Goal: Task Accomplishment & Management: Use online tool/utility

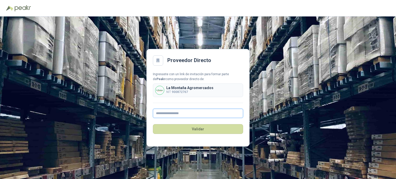
click at [175, 114] on input "text" at bounding box center [198, 113] width 90 height 9
type input "**********"
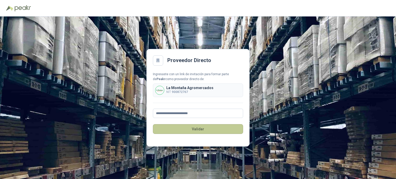
click at [216, 130] on button "Validar" at bounding box center [198, 129] width 90 height 10
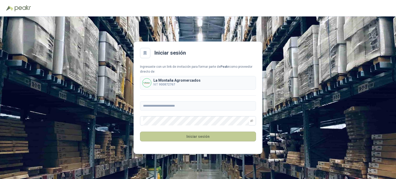
click at [211, 135] on button "Iniciar sesión" at bounding box center [198, 137] width 116 height 10
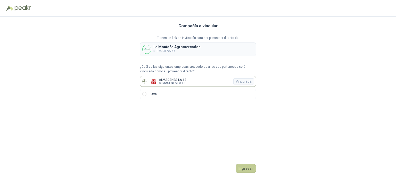
click at [245, 169] on button "Ingresar" at bounding box center [246, 168] width 20 height 9
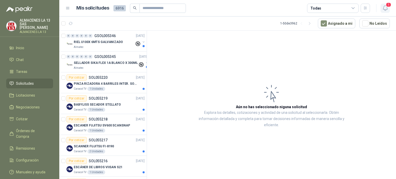
click at [386, 5] on span "1" at bounding box center [389, 4] width 6 height 5
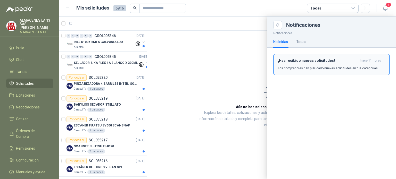
click at [318, 64] on div "¡Has recibido nuevas solicitudes! hace 11 horas Los compradores han publicado n…" at bounding box center [331, 65] width 107 height 12
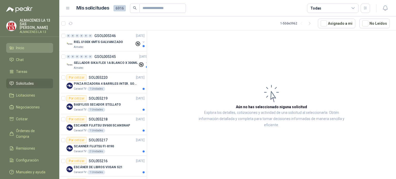
click at [21, 50] on span "Inicio" at bounding box center [20, 48] width 8 height 6
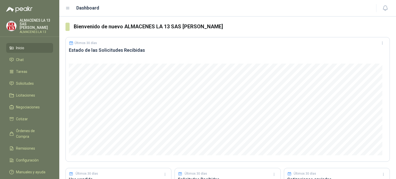
scroll to position [26, 0]
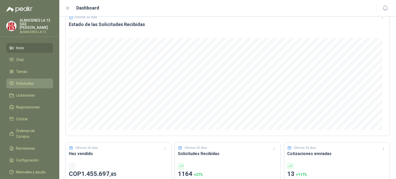
click at [26, 82] on span "Solicitudes" at bounding box center [25, 84] width 18 height 6
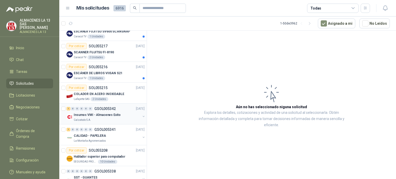
scroll to position [103, 0]
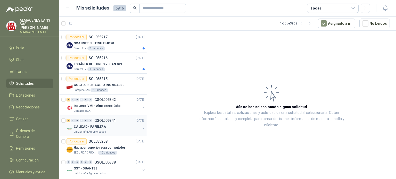
click at [110, 130] on div "La Montaña Agromercados" at bounding box center [107, 132] width 67 height 4
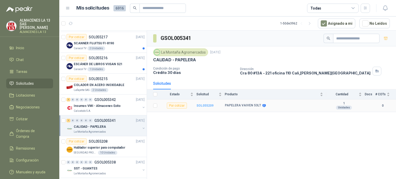
click at [207, 105] on b "SOL055209" at bounding box center [204, 106] width 17 height 4
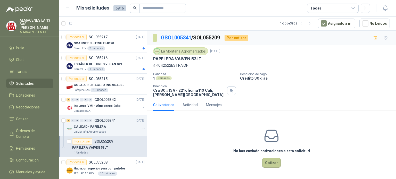
click at [274, 163] on button "Cotizar" at bounding box center [271, 163] width 19 height 10
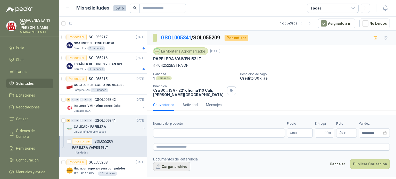
click at [173, 167] on button "Cargar archivo" at bounding box center [171, 166] width 37 height 9
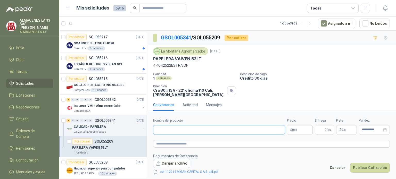
click at [178, 130] on input "Nombre del producto" at bounding box center [219, 129] width 132 height 9
paste input "**********"
drag, startPoint x: 180, startPoint y: 131, endPoint x: 193, endPoint y: 144, distance: 17.7
click at [180, 131] on input "**********" at bounding box center [219, 129] width 132 height 9
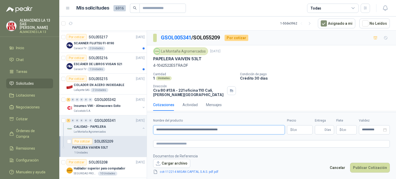
type input "**********"
click at [300, 130] on p "$ 0 ,00" at bounding box center [300, 129] width 26 height 9
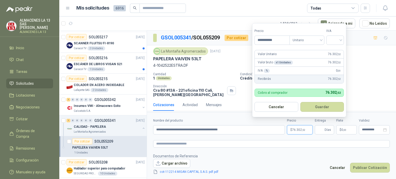
type input "**********"
click at [330, 69] on div "IVA % 0 ,00" at bounding box center [299, 71] width 89 height 8
drag, startPoint x: 334, startPoint y: 70, endPoint x: 342, endPoint y: 71, distance: 8.3
click at [342, 71] on div "IVA % 0 ,00" at bounding box center [299, 71] width 89 height 8
click at [265, 72] on div "%" at bounding box center [267, 71] width 6 height 4
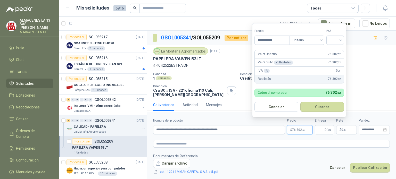
click at [259, 70] on p "IVA %" at bounding box center [264, 70] width 12 height 5
drag, startPoint x: 329, startPoint y: 73, endPoint x: 343, endPoint y: 72, distance: 14.5
click at [343, 72] on div "IVA % 0 ,00" at bounding box center [299, 71] width 89 height 8
click at [333, 40] on input "search" at bounding box center [335, 40] width 11 height 8
click at [338, 52] on div "19%" at bounding box center [337, 51] width 10 height 6
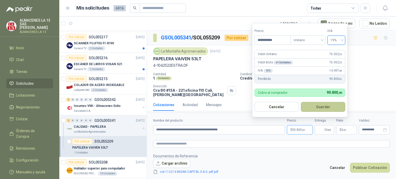
click at [323, 108] on button "Guardar" at bounding box center [323, 107] width 44 height 10
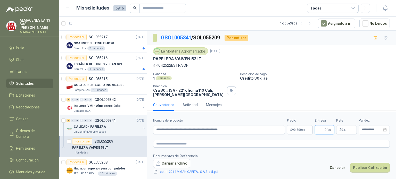
drag, startPoint x: 323, startPoint y: 129, endPoint x: 343, endPoint y: 129, distance: 20.1
click at [343, 129] on div "**********" at bounding box center [271, 126] width 237 height 16
click at [324, 132] on span "Días" at bounding box center [324, 129] width 19 height 9
type input "*"
click at [348, 132] on p "$ 0 ,00" at bounding box center [346, 129] width 21 height 9
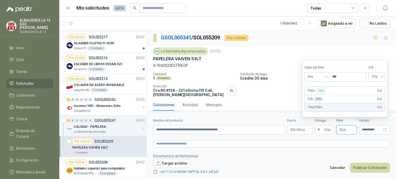
click at [365, 139] on form "**********" at bounding box center [271, 146] width 249 height 69
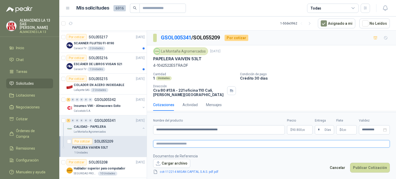
click at [194, 146] on textarea at bounding box center [271, 143] width 237 height 7
drag, startPoint x: 238, startPoint y: 130, endPoint x: 186, endPoint y: 132, distance: 52.1
click at [185, 132] on input "**********" at bounding box center [219, 129] width 132 height 9
type input "**********"
click at [176, 143] on textarea at bounding box center [271, 143] width 237 height 7
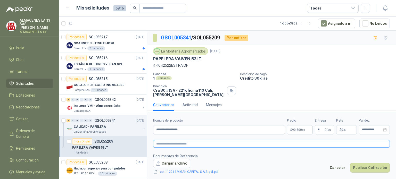
paste textarea "**********"
type textarea "**********"
click at [374, 169] on button "Publicar Cotización" at bounding box center [370, 168] width 40 height 10
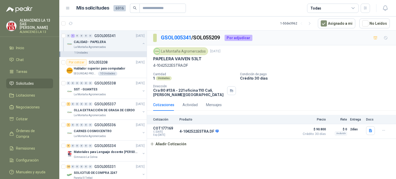
scroll to position [206, 0]
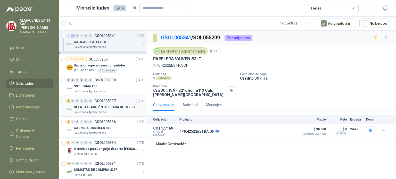
click at [103, 109] on p "OLLA EXTRACCIÓN DE GRASA DE CERDO" at bounding box center [104, 107] width 61 height 5
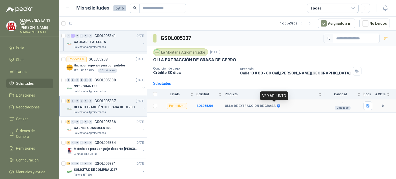
click at [277, 97] on div "VER ADJUNTO" at bounding box center [274, 96] width 28 height 9
click at [277, 105] on icon at bounding box center [279, 106] width 4 height 4
click at [204, 104] on b "SOL055201" at bounding box center [204, 106] width 17 height 4
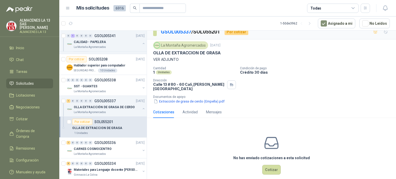
scroll to position [9, 0]
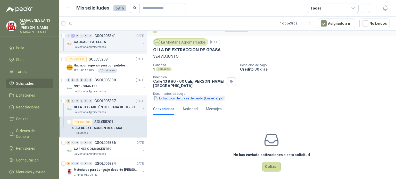
click at [171, 96] on button "Extracción de grasa de cerdo (Empella).pdf" at bounding box center [189, 98] width 72 height 5
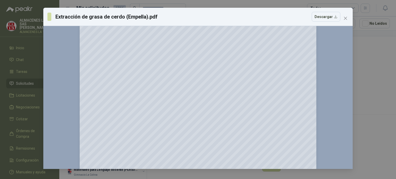
scroll to position [1491, 0]
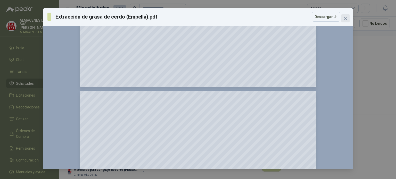
click at [346, 19] on icon "close" at bounding box center [345, 18] width 3 height 3
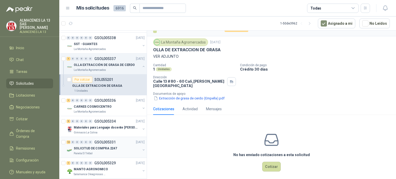
scroll to position [258, 0]
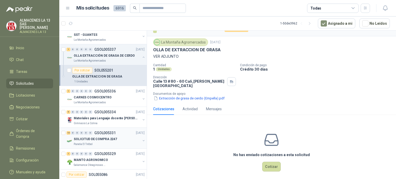
click at [110, 140] on p "SOLICITUD DE COMPRA 2247" at bounding box center [95, 139] width 43 height 5
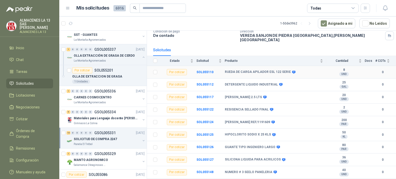
scroll to position [43, 0]
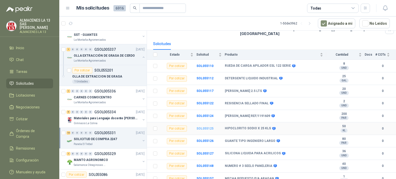
click at [211, 127] on b "SOL055125" at bounding box center [204, 129] width 17 height 4
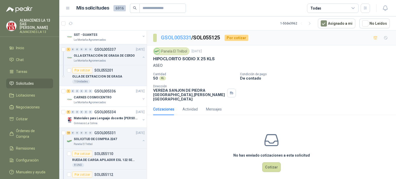
click at [175, 37] on link "GSOL005331" at bounding box center [176, 38] width 30 height 6
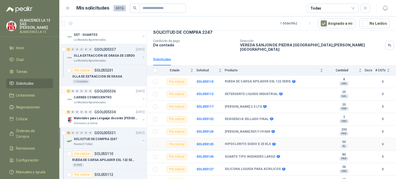
scroll to position [43, 0]
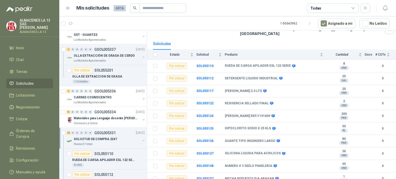
drag, startPoint x: 295, startPoint y: 36, endPoint x: 164, endPoint y: 39, distance: 131.3
click at [295, 38] on div "Solicitudes" at bounding box center [271, 44] width 237 height 12
click at [22, 84] on span "Solicitudes" at bounding box center [25, 84] width 18 height 6
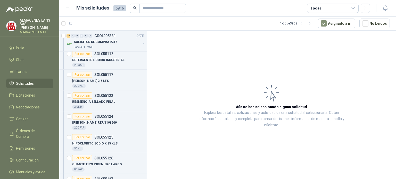
scroll to position [387, 0]
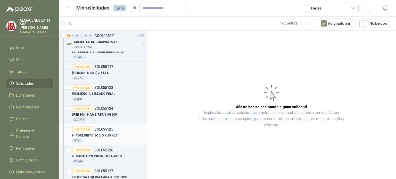
click at [102, 135] on p "HIPOCLORITO SODIO X 25 KLS" at bounding box center [94, 135] width 45 height 5
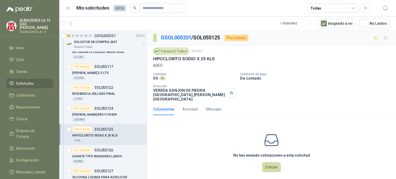
click at [26, 82] on span "Solicitudes" at bounding box center [25, 84] width 18 height 6
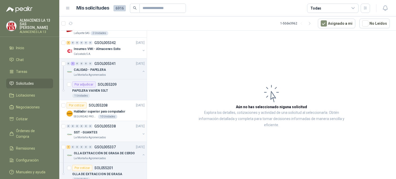
scroll to position [129, 0]
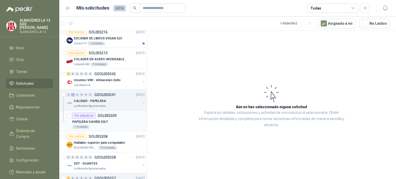
click at [107, 120] on div "PAPELERA VAIVEN 53LT" at bounding box center [108, 122] width 72 height 6
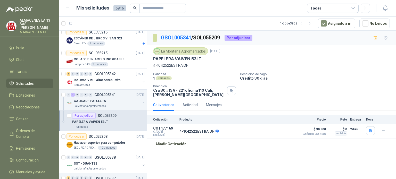
click at [217, 9] on article "Mis solicitudes 6916 Todas" at bounding box center [223, 8] width 294 height 9
click at [290, 84] on div "Cantidad 1 Unidades Condición de pago Crédito 30 días Dirección [STREET_ADDRESS…" at bounding box center [271, 84] width 237 height 24
click at [27, 23] on p "ALMACENES LA 13 SAS [PERSON_NAME]" at bounding box center [37, 24] width 34 height 11
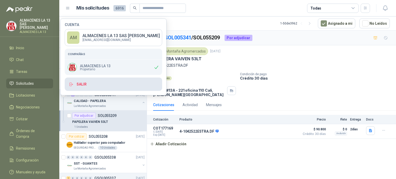
click at [85, 86] on button "Salir" at bounding box center [113, 84] width 97 height 13
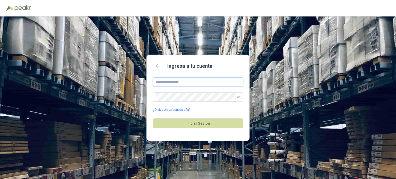
type input "**********"
